Goal: Communication & Community: Connect with others

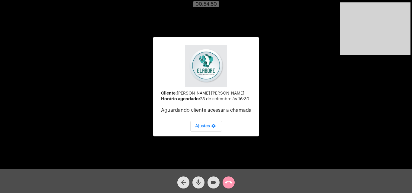
click at [177, 181] on button "arrow_back" at bounding box center [183, 183] width 12 height 12
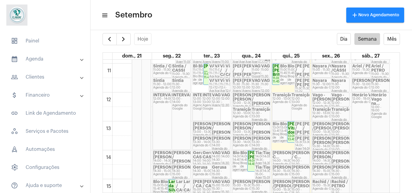
scroll to position [313, 0]
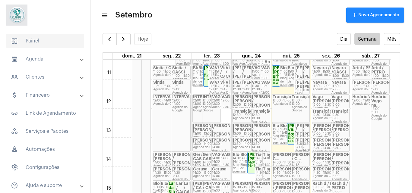
click at [43, 36] on span "dashboard Painel" at bounding box center [45, 41] width 78 height 14
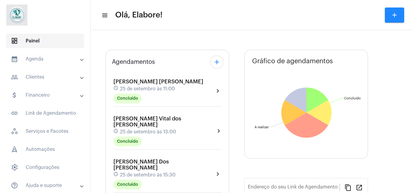
type input "[URL][DOMAIN_NAME]"
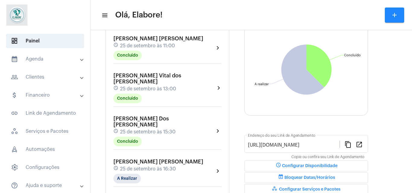
scroll to position [85, 0]
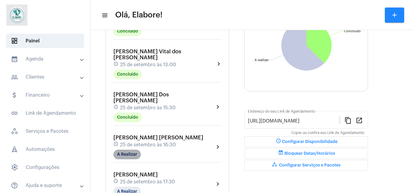
click at [132, 150] on mat-chip "A Realizar" at bounding box center [126, 155] width 27 height 10
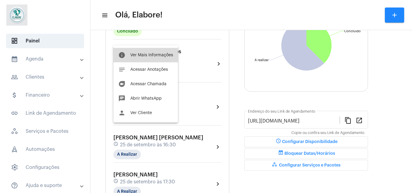
click at [142, 59] on button "info Ver Mais Informações" at bounding box center [145, 55] width 65 height 14
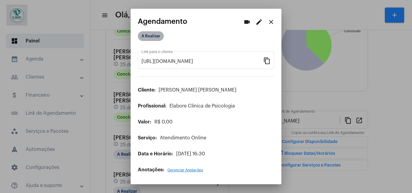
click at [153, 38] on mat-chip "A Realizar" at bounding box center [151, 36] width 26 height 10
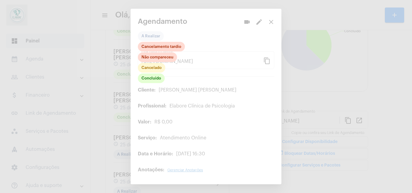
click at [158, 84] on div "Concluído Cancelado Não compareceu Cancelamento tardio" at bounding box center [161, 63] width 47 height 42
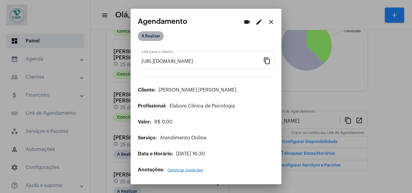
click at [155, 37] on mat-chip "A Realizar" at bounding box center [151, 36] width 26 height 10
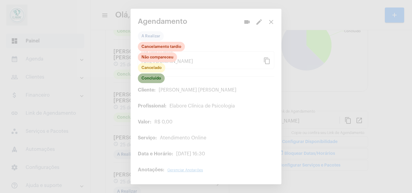
click at [154, 77] on mat-chip "Concluído" at bounding box center [151, 79] width 27 height 10
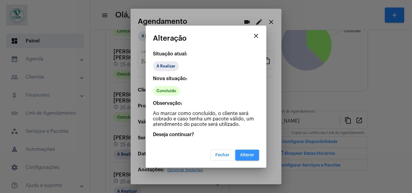
click at [252, 154] on span "Alterar" at bounding box center [247, 155] width 14 height 4
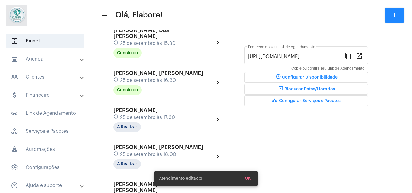
scroll to position [154, 0]
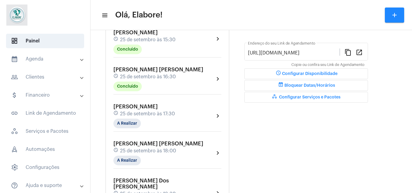
click at [166, 108] on div "[PERSON_NAME] Lima schedule 25 de setembro às 17:30 A Realizar" at bounding box center [144, 116] width 62 height 25
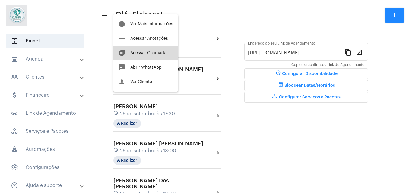
click at [137, 50] on button "duo [PERSON_NAME]" at bounding box center [145, 53] width 65 height 14
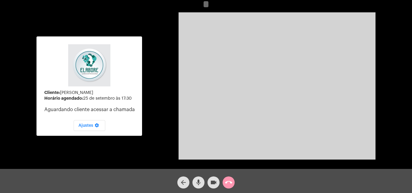
click at [211, 181] on mat-icon "videocam" at bounding box center [213, 182] width 7 height 7
click at [203, 182] on button "mic" at bounding box center [199, 183] width 12 height 12
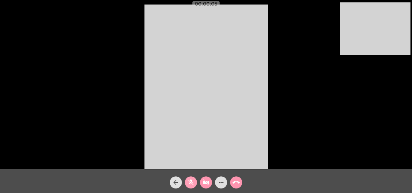
click at [192, 185] on mat-icon "mic_off" at bounding box center [190, 182] width 7 height 7
click at [202, 184] on button "videocam_off" at bounding box center [206, 183] width 12 height 12
click at [98, 107] on div "Acessando Câmera e Microfone..." at bounding box center [206, 86] width 411 height 169
click at [219, 180] on mat-icon "more_horiz" at bounding box center [221, 182] width 7 height 7
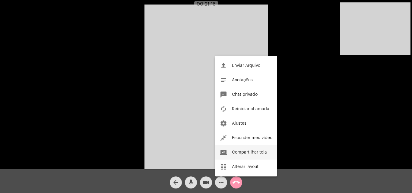
click at [244, 147] on button "screen_share Compartilhar tela" at bounding box center [246, 152] width 62 height 14
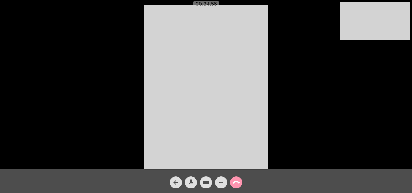
click at [301, 162] on div "Acessando Câmera e Microfone..." at bounding box center [206, 86] width 411 height 169
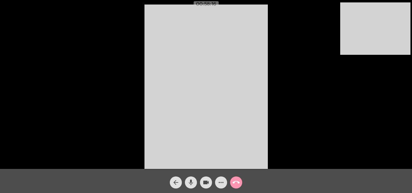
click at [177, 182] on mat-icon "arrow_back" at bounding box center [175, 182] width 7 height 7
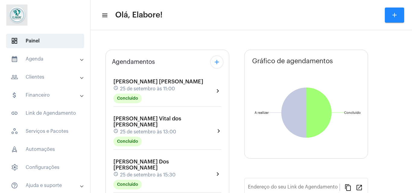
type input "[URL][DOMAIN_NAME]"
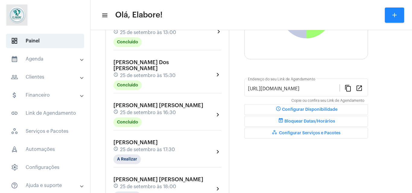
scroll to position [145, 0]
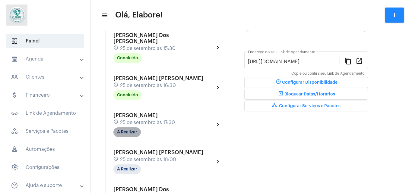
click at [123, 128] on mat-chip "A Realizar" at bounding box center [126, 133] width 27 height 10
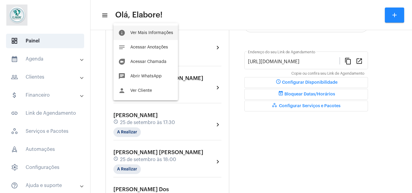
click at [140, 36] on button "info Ver Mais Informações" at bounding box center [145, 33] width 65 height 14
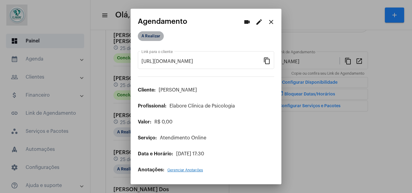
click at [149, 37] on mat-chip "A Realizar" at bounding box center [151, 36] width 26 height 10
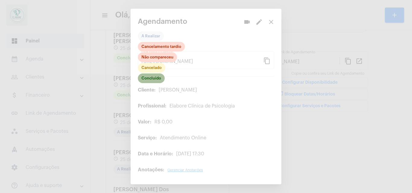
click at [153, 78] on mat-chip "Concluído" at bounding box center [151, 79] width 27 height 10
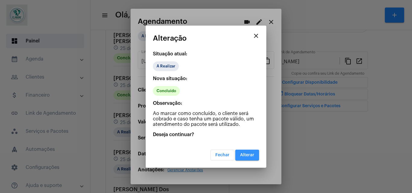
click at [251, 159] on button "Alterar" at bounding box center [247, 155] width 24 height 11
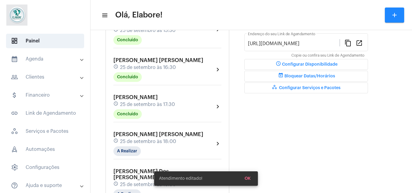
scroll to position [176, 0]
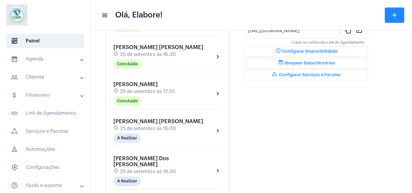
click at [167, 169] on span "25 de setembro às 18:30" at bounding box center [148, 171] width 56 height 5
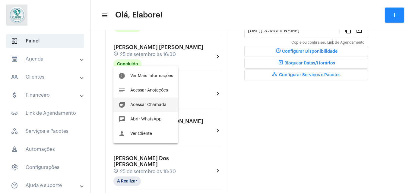
click at [139, 101] on button "duo [PERSON_NAME]" at bounding box center [145, 105] width 65 height 14
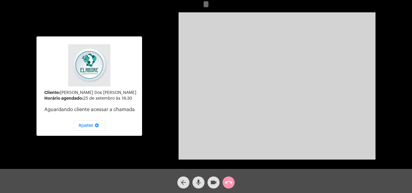
click at [210, 186] on mat-icon "videocam" at bounding box center [213, 182] width 7 height 7
click at [203, 186] on button "mic" at bounding box center [199, 183] width 12 height 12
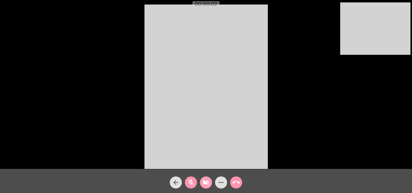
click at [203, 184] on mat-icon "videocam_off" at bounding box center [206, 182] width 7 height 7
click at [194, 185] on mat-icon "mic_off" at bounding box center [190, 182] width 7 height 7
